Goal: Task Accomplishment & Management: Manage account settings

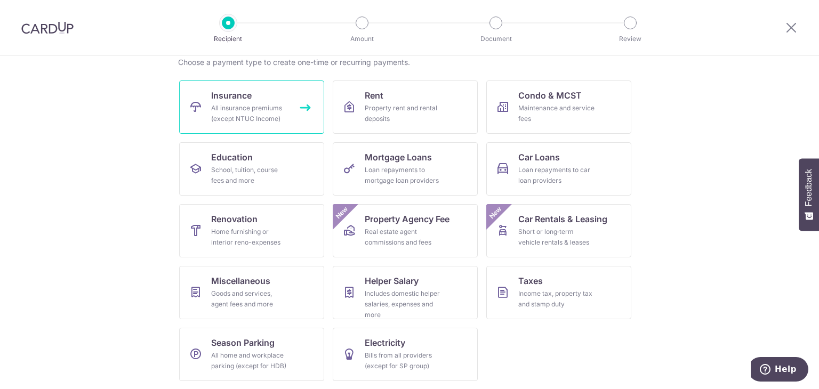
scroll to position [73, 0]
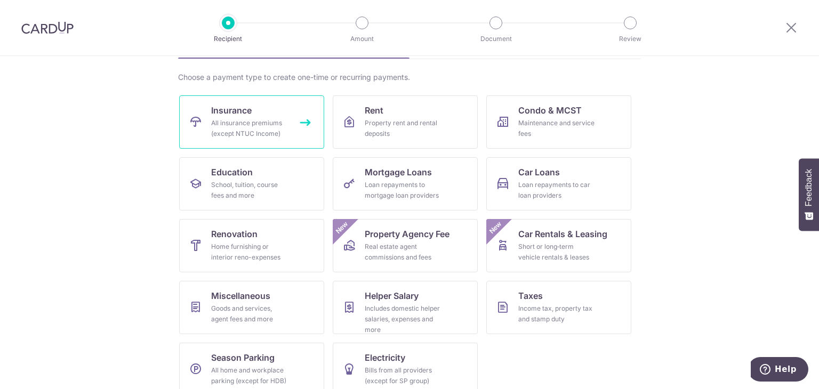
click at [228, 116] on link "Insurance All insurance premiums (except NTUC Income)" at bounding box center [251, 121] width 145 height 53
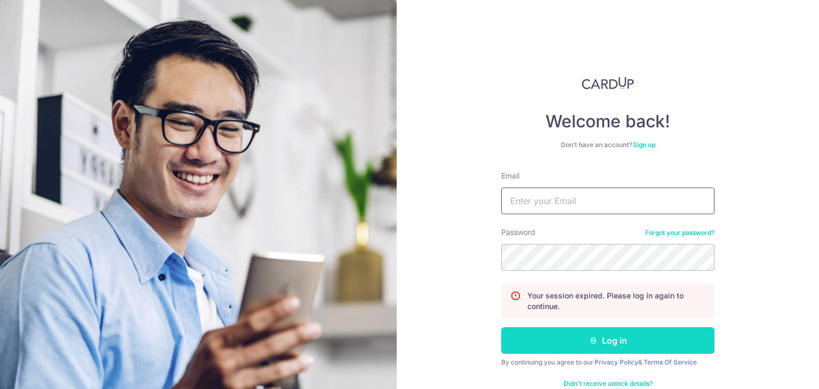
type input "[EMAIL_ADDRESS][DOMAIN_NAME]"
click at [582, 340] on button "Log in" at bounding box center [607, 340] width 213 height 27
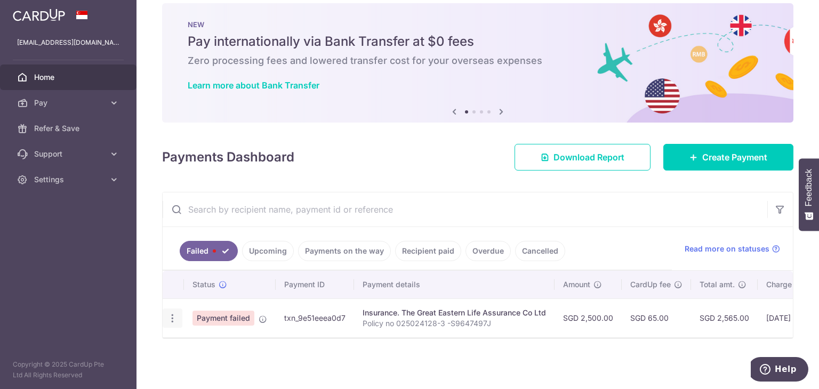
click at [179, 309] on body "edwardlim95@hotmail.com Home Pay Payments Recipients Cards Refer & Save Support…" at bounding box center [409, 194] width 819 height 389
click at [168, 313] on icon "button" at bounding box center [172, 318] width 11 height 11
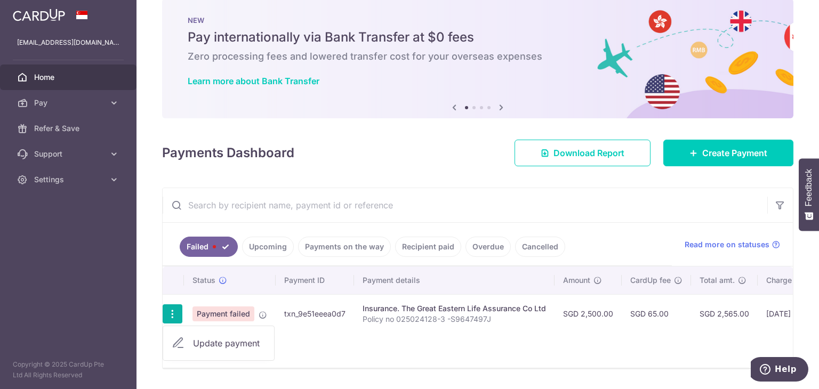
click at [194, 341] on span "Update payment" at bounding box center [229, 343] width 73 height 13
radio input "true"
type input "2,500.00"
type input "Policy no 025024128-3 -S9647497J"
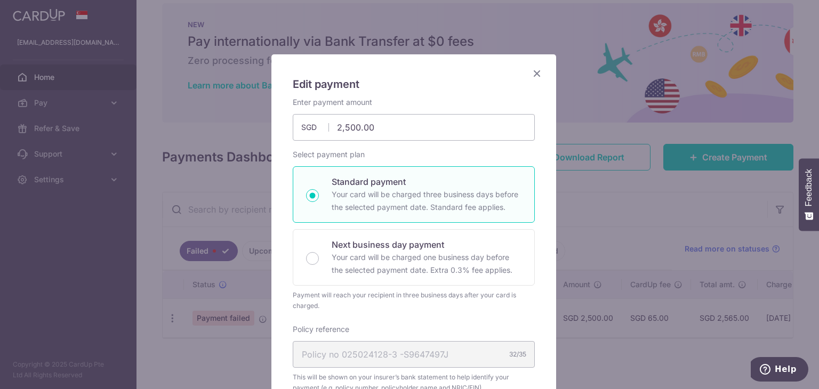
scroll to position [250, 0]
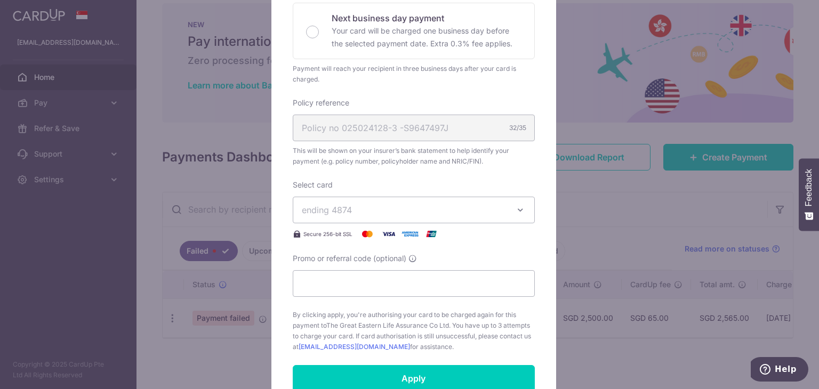
click at [511, 131] on div "32/35" at bounding box center [517, 128] width 17 height 11
click at [371, 134] on div "Policy no 025024128-3 -S9647497J 32/35" at bounding box center [414, 128] width 242 height 27
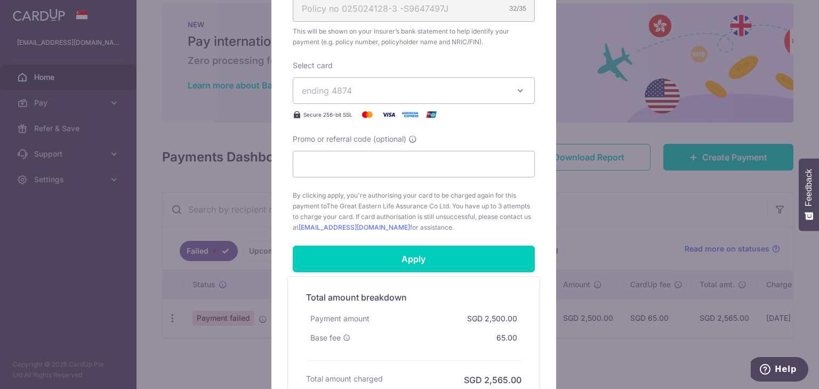
scroll to position [441, 0]
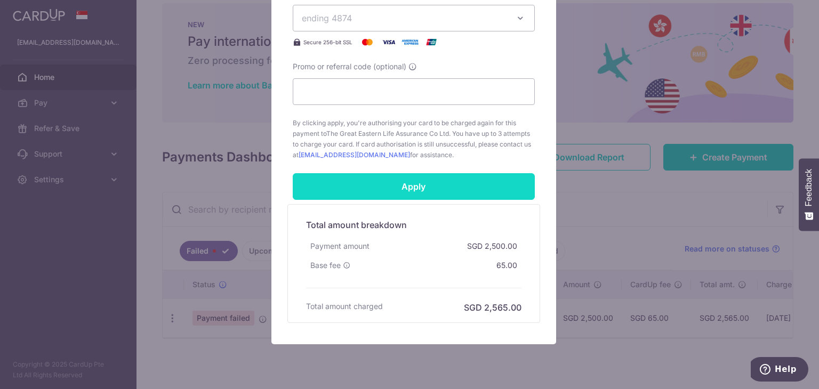
click at [376, 177] on input "Apply" at bounding box center [414, 186] width 242 height 27
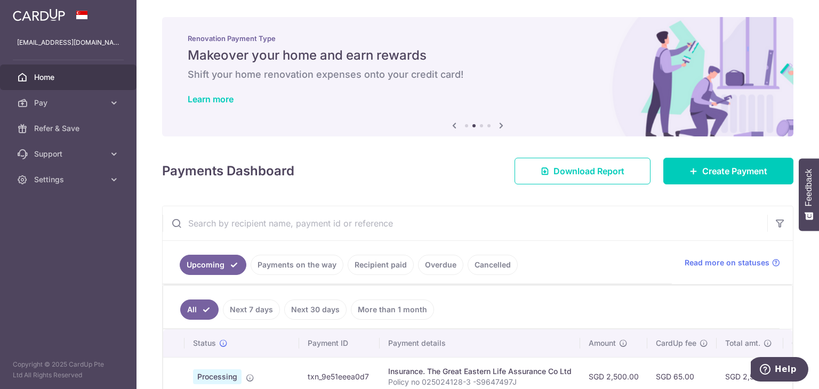
scroll to position [104, 0]
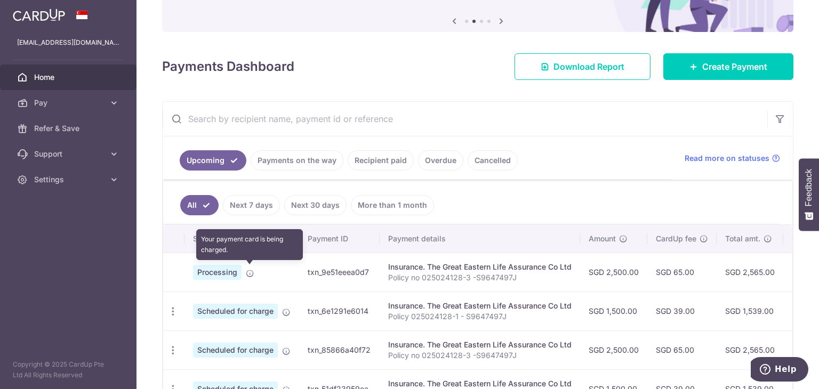
click at [250, 273] on icon at bounding box center [250, 273] width 9 height 9
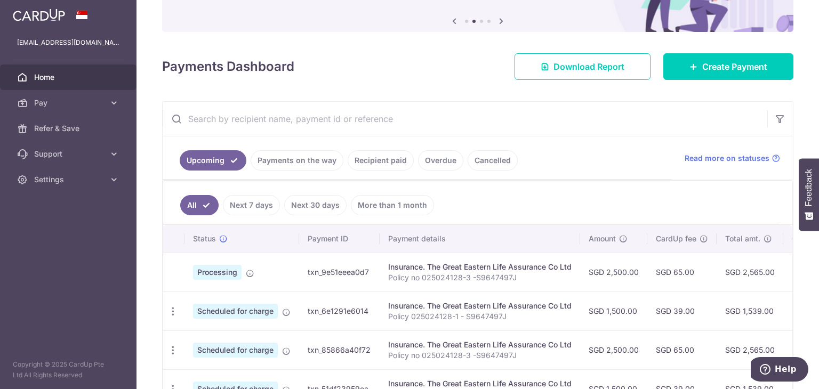
click at [412, 264] on div "Insurance. The Great Eastern Life Assurance Co Ltd" at bounding box center [479, 267] width 183 height 11
